Goal: Information Seeking & Learning: Learn about a topic

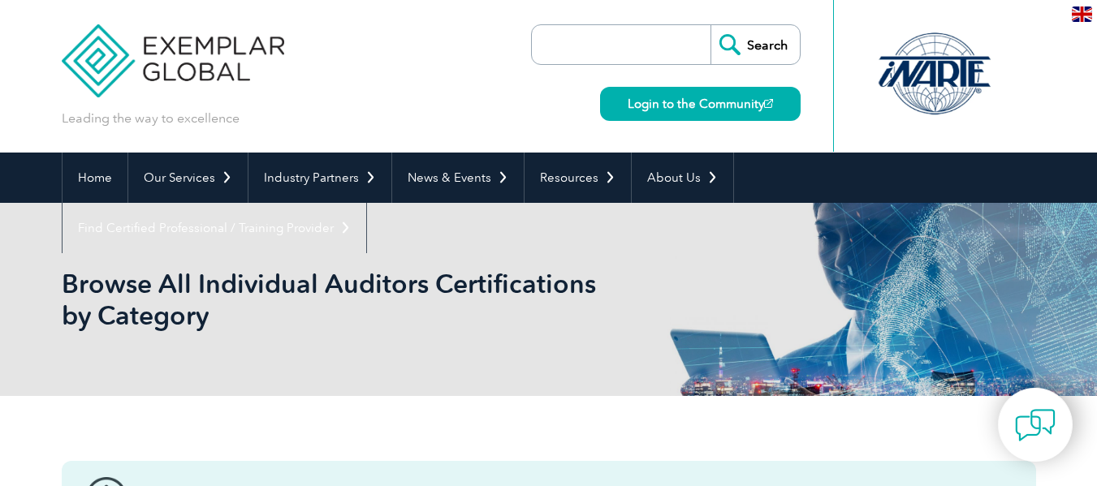
click at [1081, 13] on img at bounding box center [1082, 13] width 20 height 15
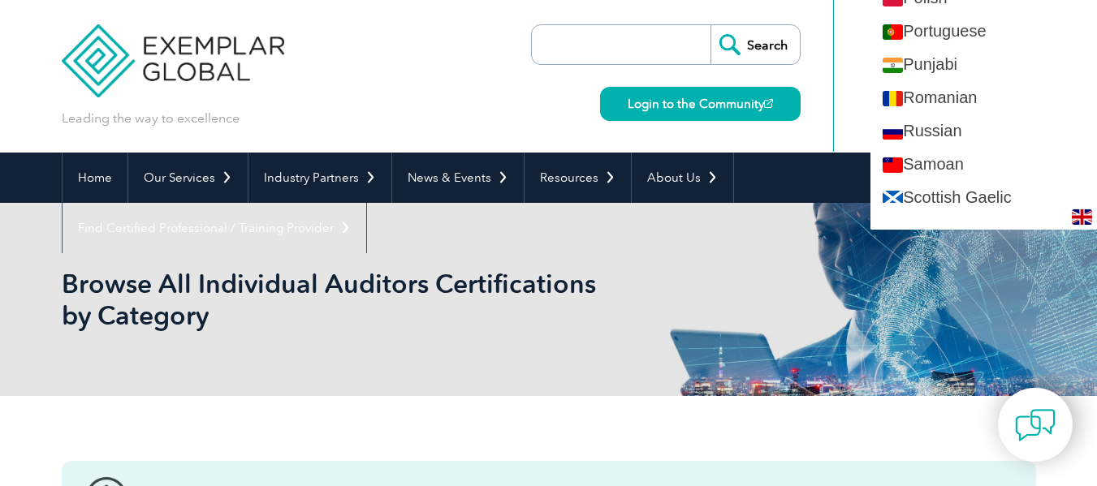
scroll to position [2273, 0]
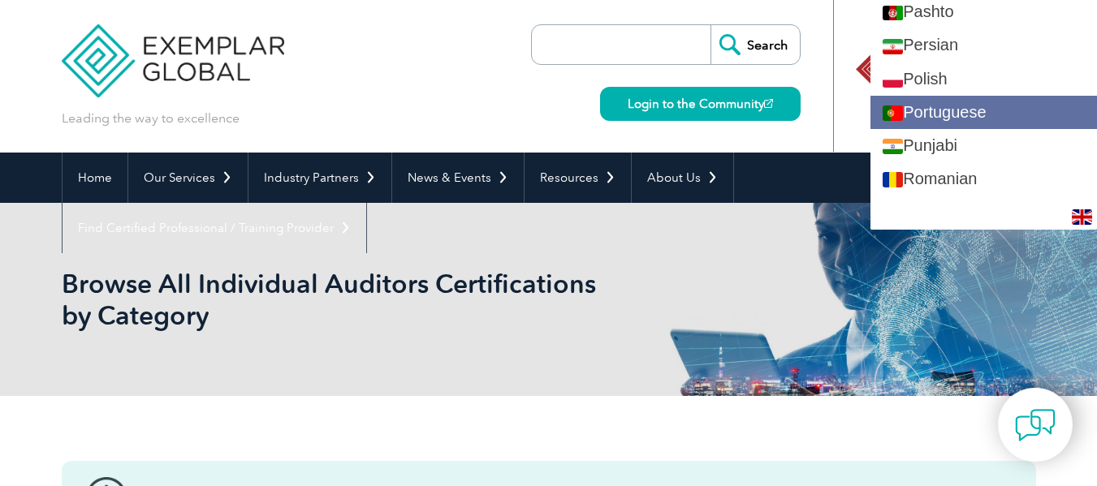
click at [996, 119] on link "Portuguese" at bounding box center [983, 112] width 227 height 33
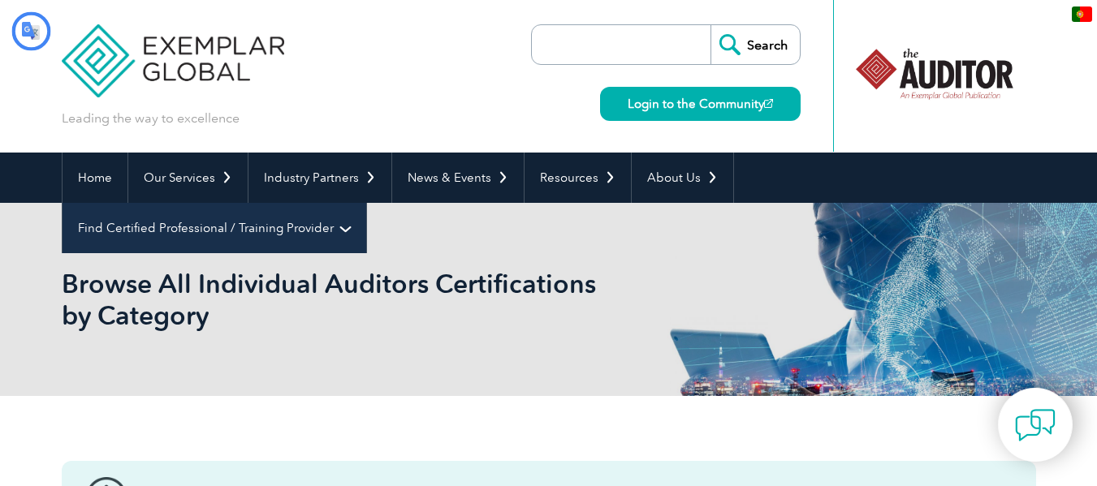
scroll to position [0, 0]
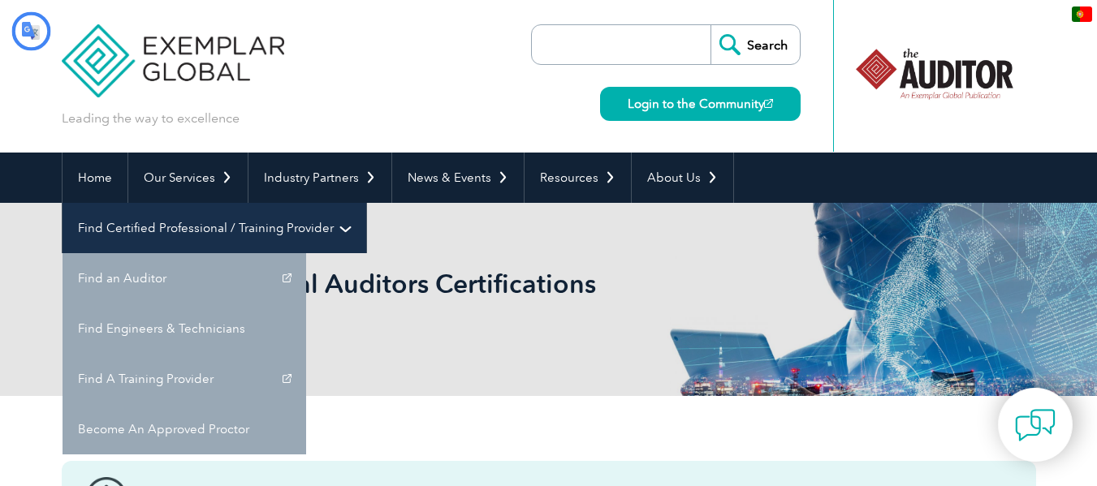
type input "Procurar"
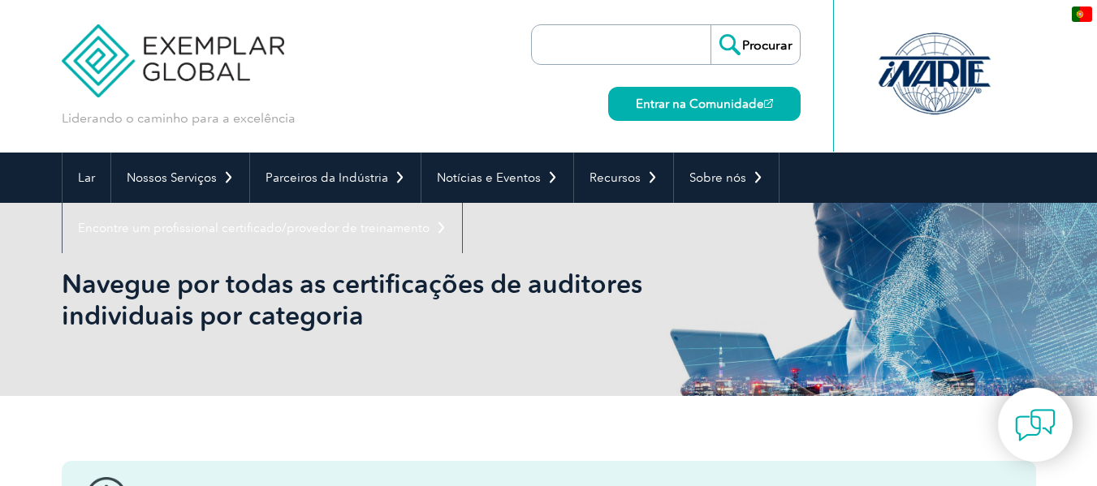
click at [227, 54] on img at bounding box center [173, 48] width 223 height 97
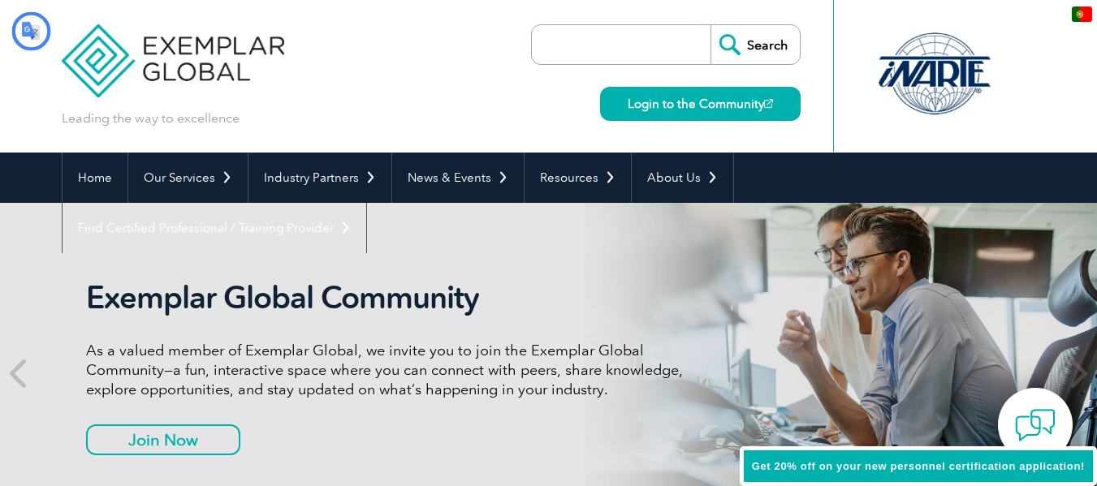
type input "Procurar"
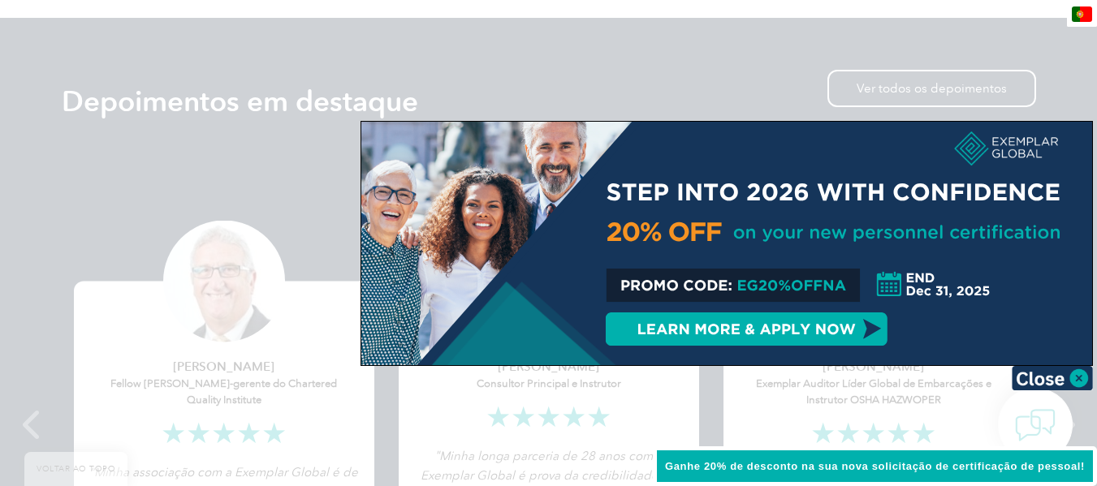
scroll to position [3247, 0]
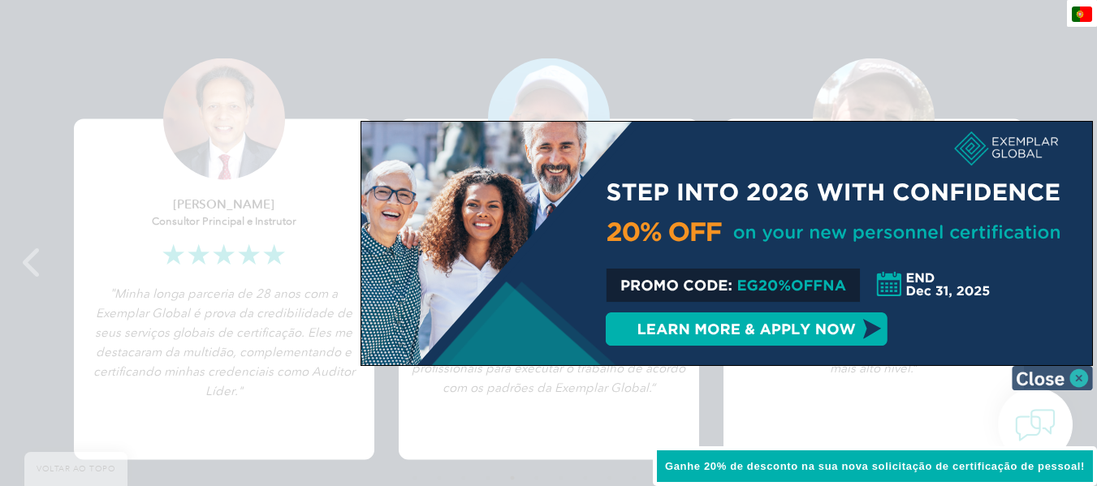
click at [1076, 383] on img at bounding box center [1052, 378] width 81 height 24
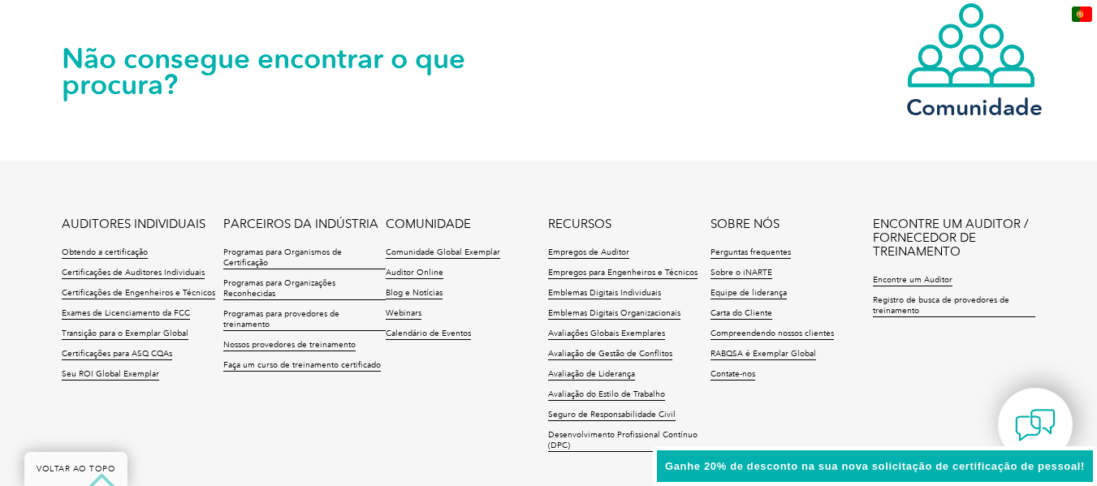
scroll to position [3996, 0]
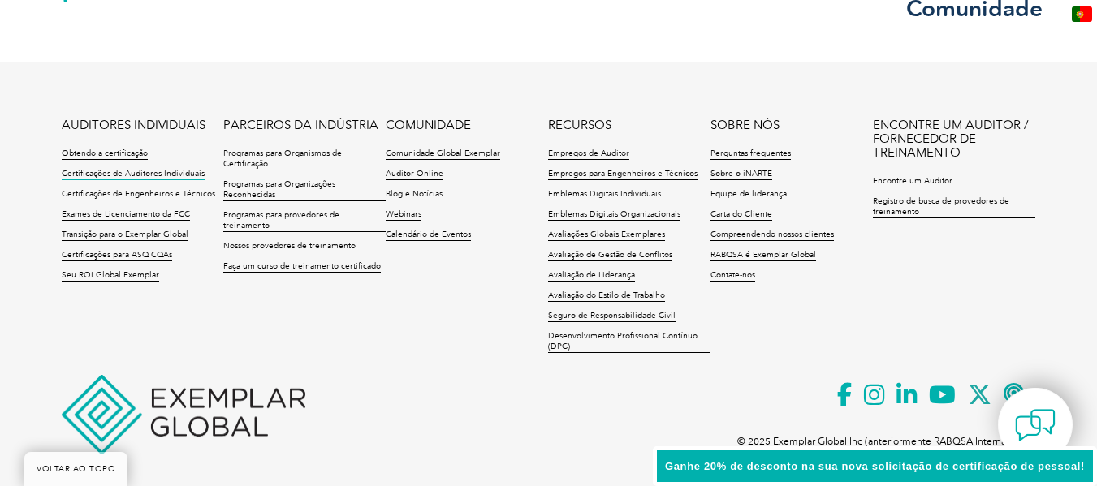
click at [165, 169] on font "Certificações de Auditores Individuais" at bounding box center [133, 174] width 143 height 10
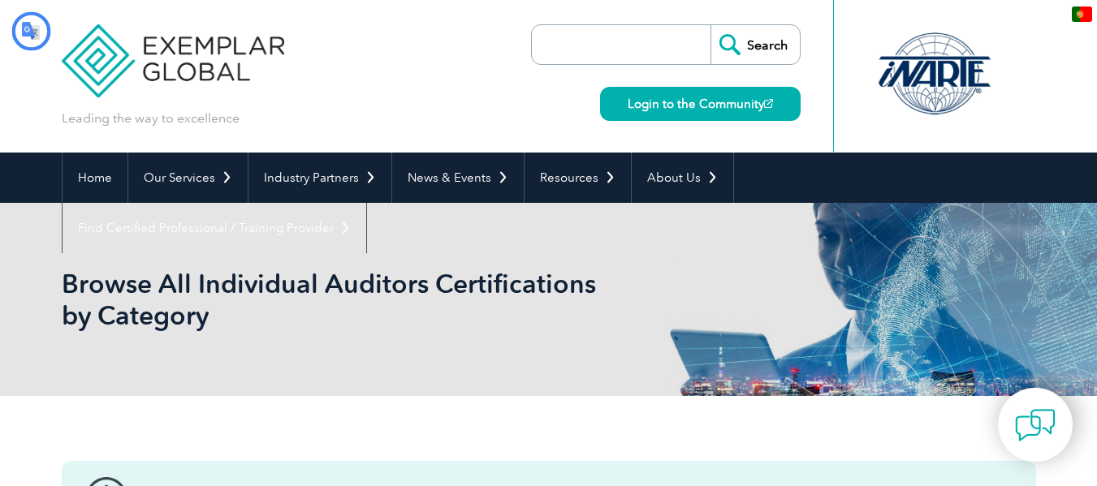
type input "Procurar"
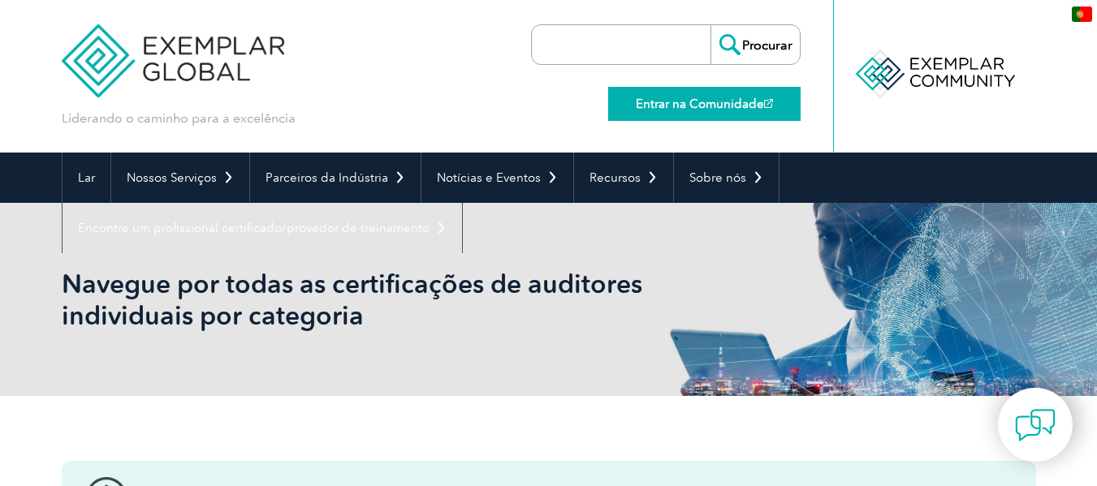
click at [746, 93] on link "Entrar na Comunidade" at bounding box center [704, 104] width 192 height 34
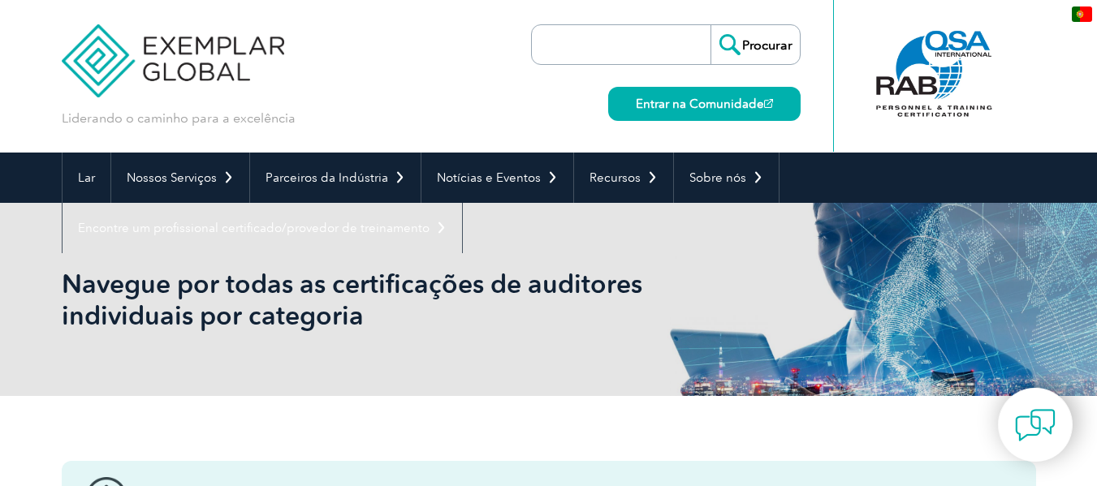
click at [628, 50] on input "search" at bounding box center [625, 44] width 170 height 39
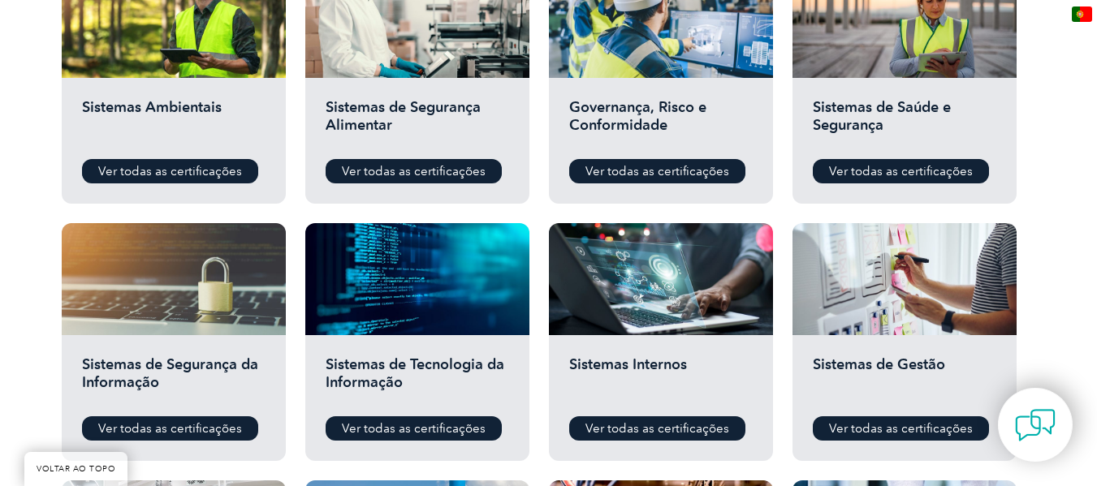
scroll to position [1055, 0]
